Goal: Find specific page/section: Find specific page/section

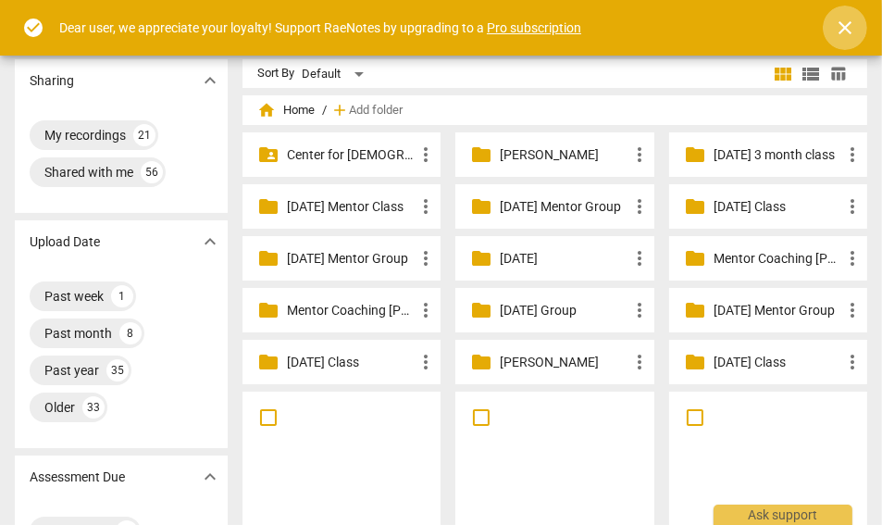
click at [851, 27] on span "close" at bounding box center [845, 28] width 22 height 22
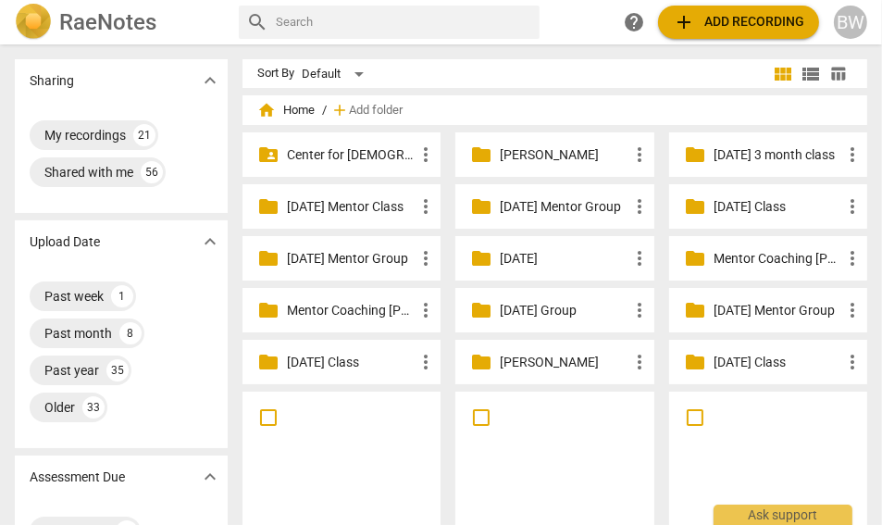
click at [321, 28] on input "text" at bounding box center [404, 22] width 256 height 30
type input "[PERSON_NAME]"
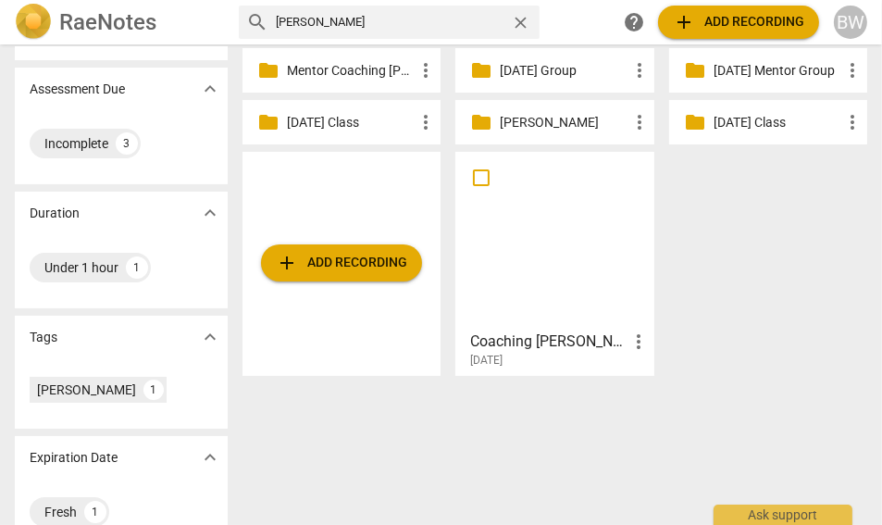
scroll to position [274, 0]
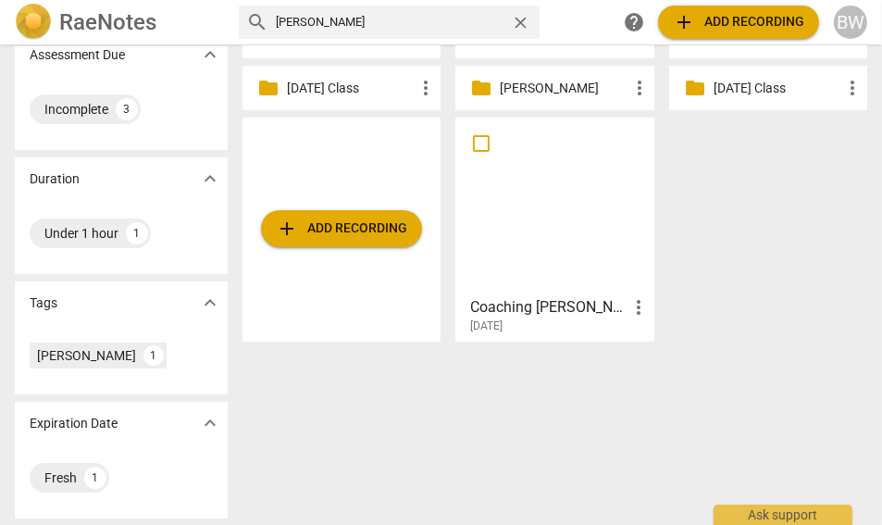
click at [562, 292] on div "Coaching [PERSON_NAME] #3Session 2 - Father more_vert [DATE]" at bounding box center [555, 311] width 187 height 46
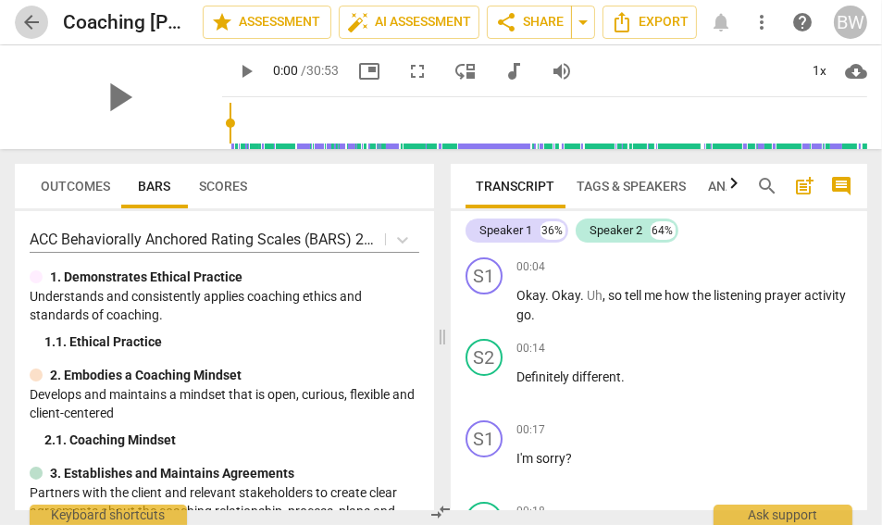
click at [43, 27] on span "arrow_back" at bounding box center [31, 22] width 33 height 22
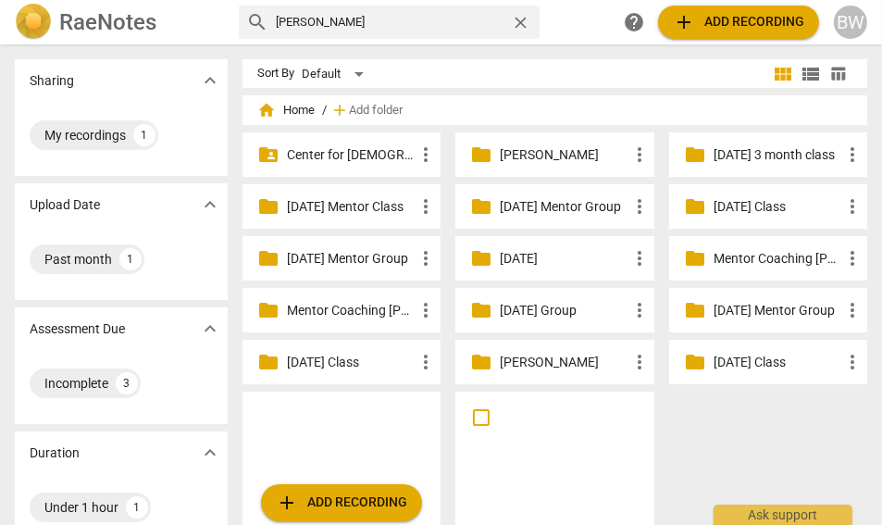
click at [59, 19] on h2 "RaeNotes" at bounding box center [107, 22] width 97 height 26
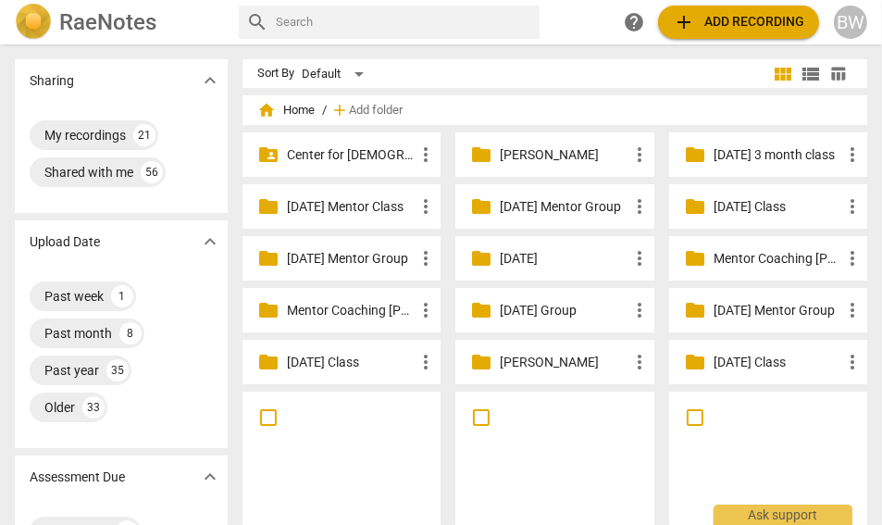
click at [732, 303] on p "[DATE] Mentor Group" at bounding box center [777, 310] width 128 height 19
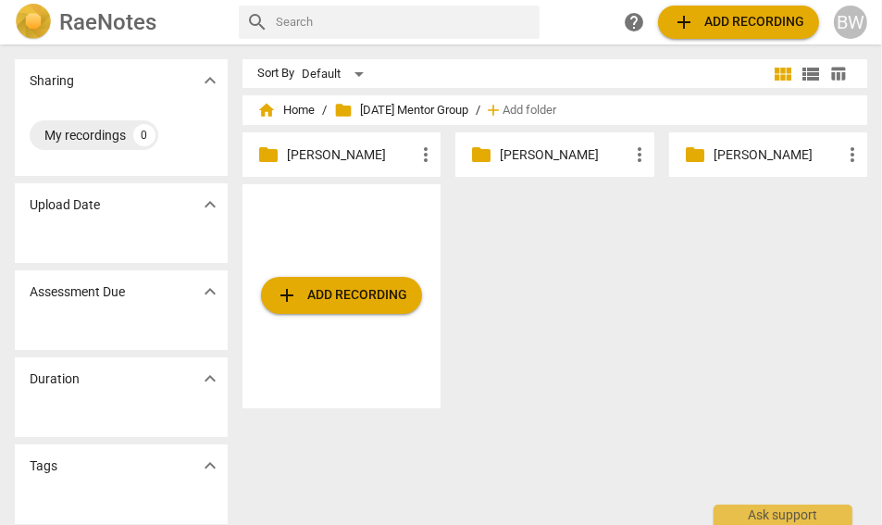
click at [514, 162] on p "[PERSON_NAME]" at bounding box center [564, 154] width 128 height 19
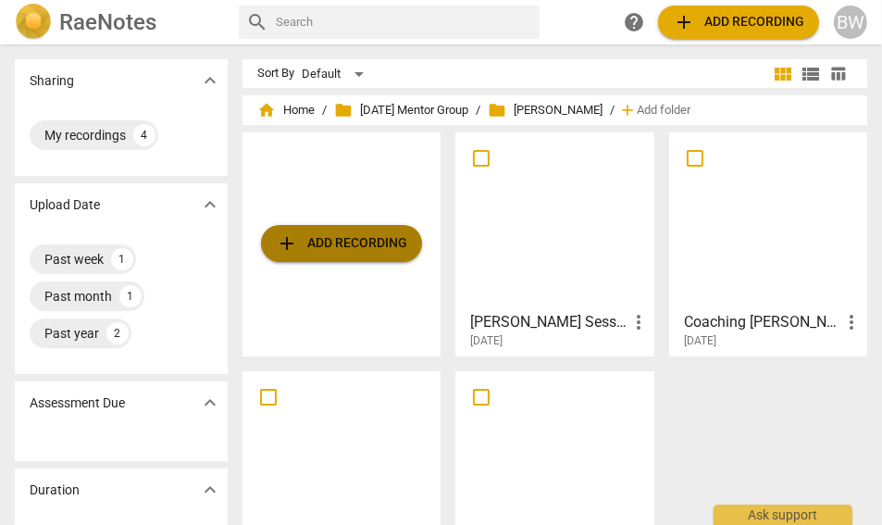
click at [341, 244] on span "add Add recording" at bounding box center [341, 243] width 131 height 22
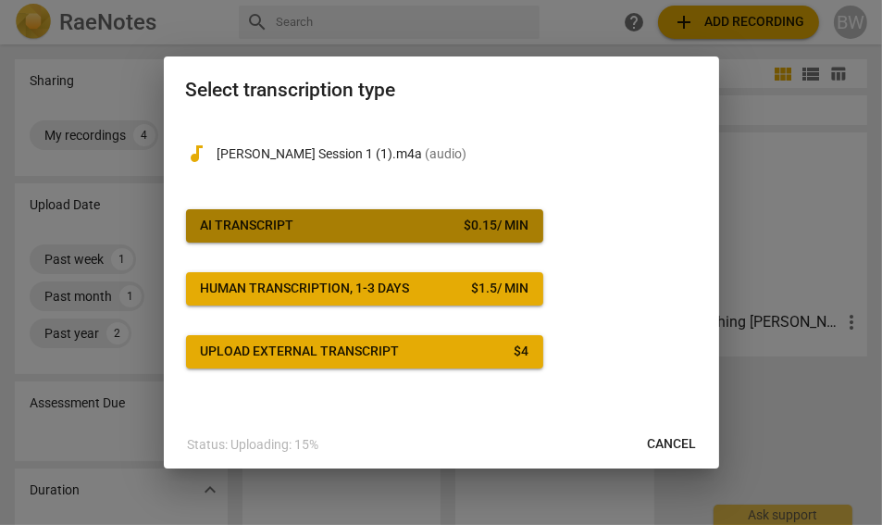
click at [380, 227] on span "AI Transcript $ 0.15 / min" at bounding box center [365, 226] width 328 height 19
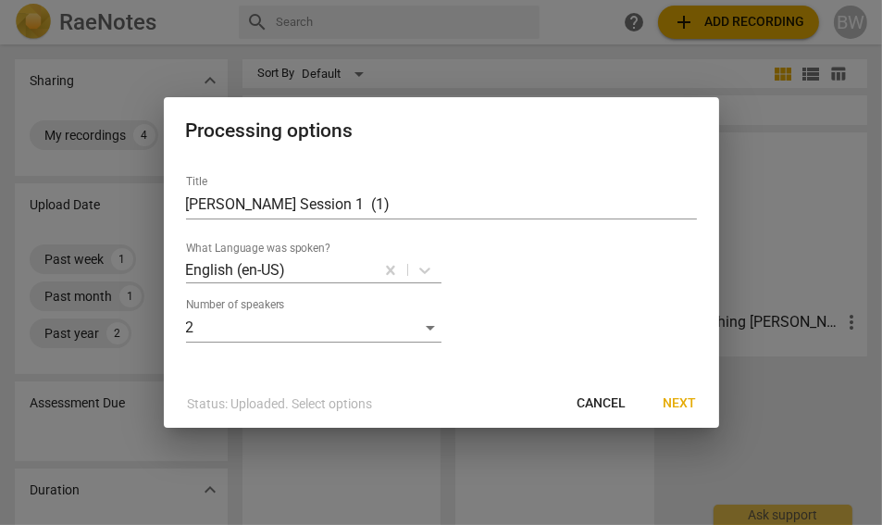
click at [685, 400] on span "Next" at bounding box center [679, 403] width 33 height 19
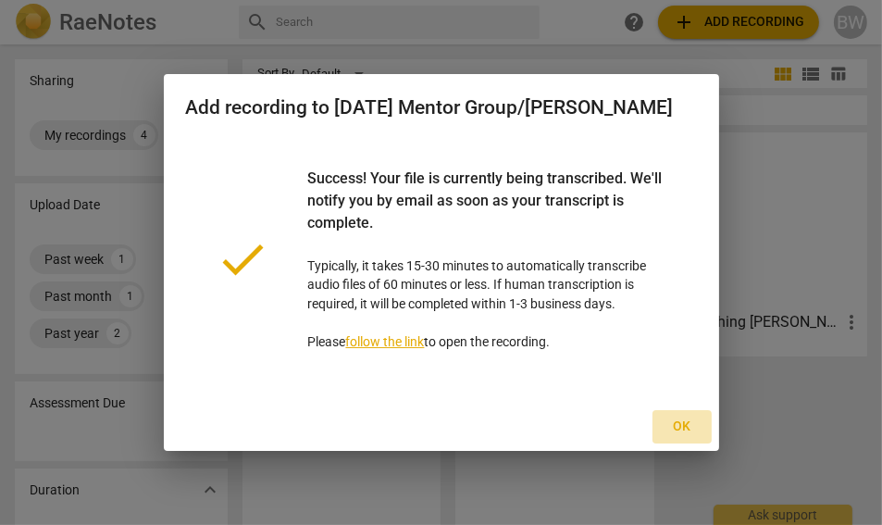
click at [681, 436] on span "Ok" at bounding box center [682, 426] width 30 height 19
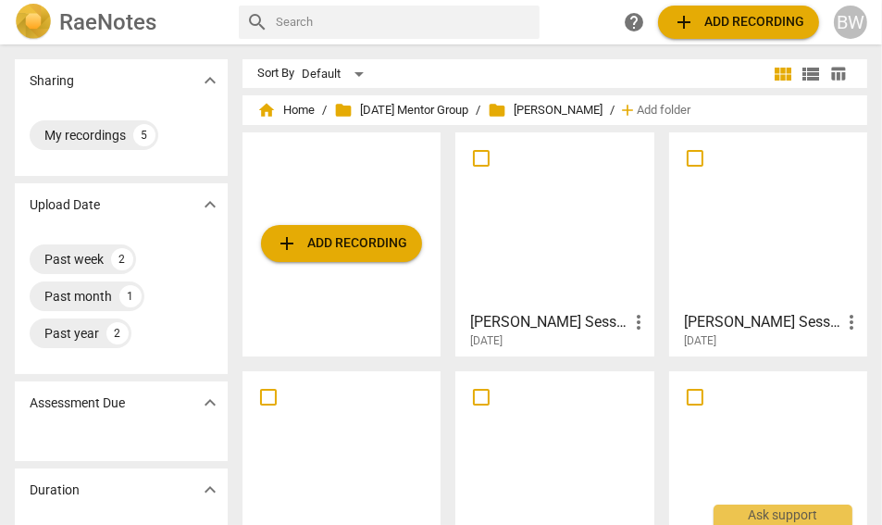
click at [549, 311] on h3 "[PERSON_NAME] Session 1 (1)" at bounding box center [548, 322] width 156 height 22
